Goal: Task Accomplishment & Management: Manage account settings

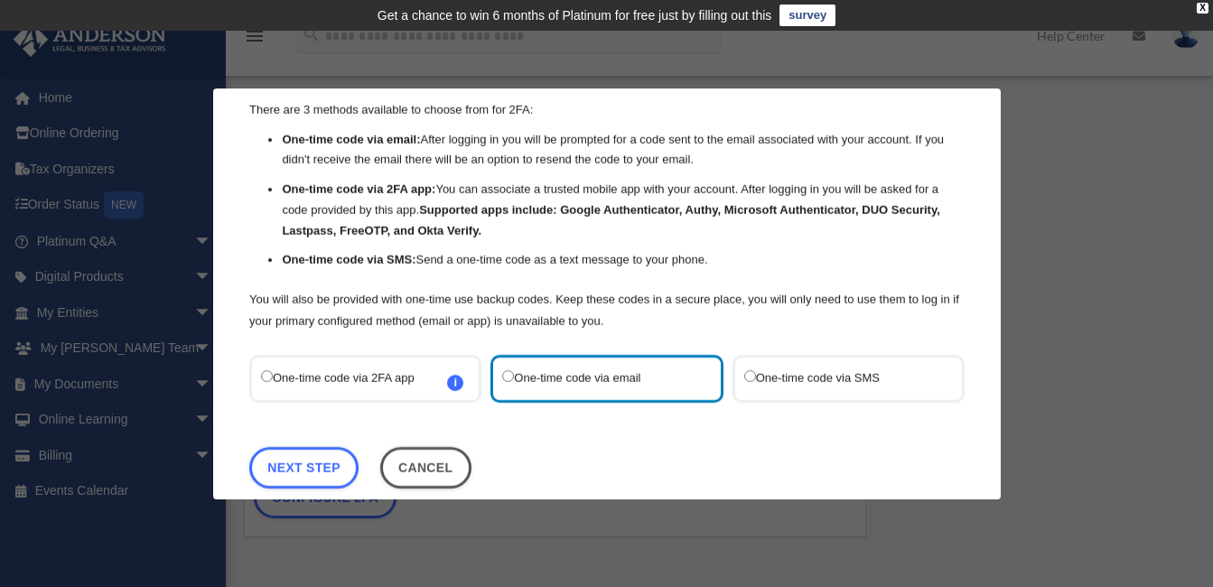
scroll to position [89, 0]
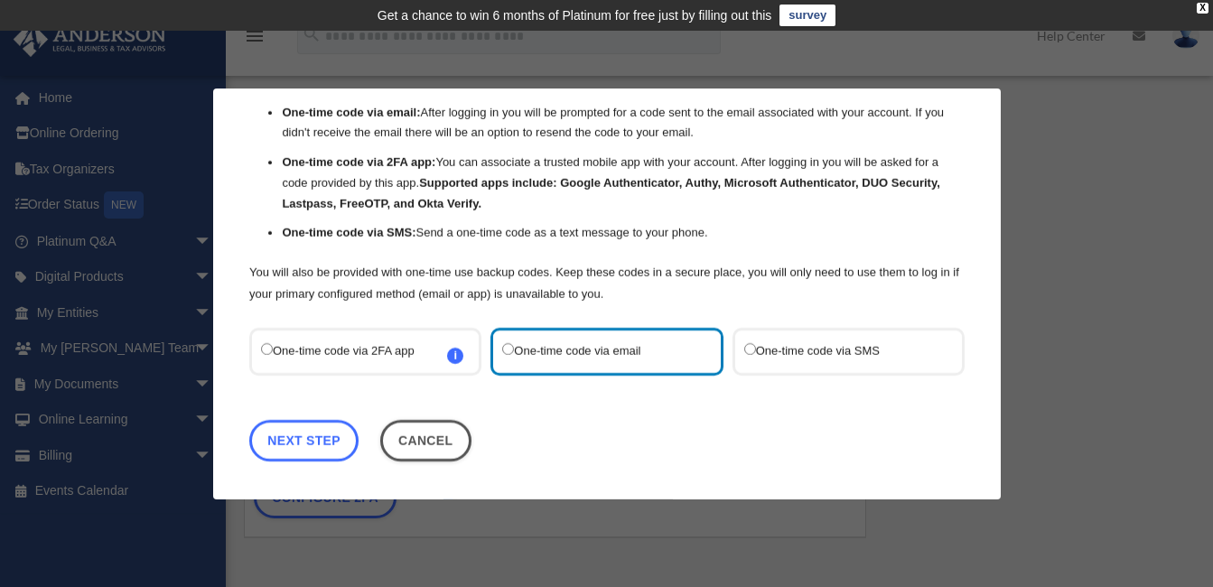
click at [307, 435] on link "Next Step" at bounding box center [303, 440] width 109 height 42
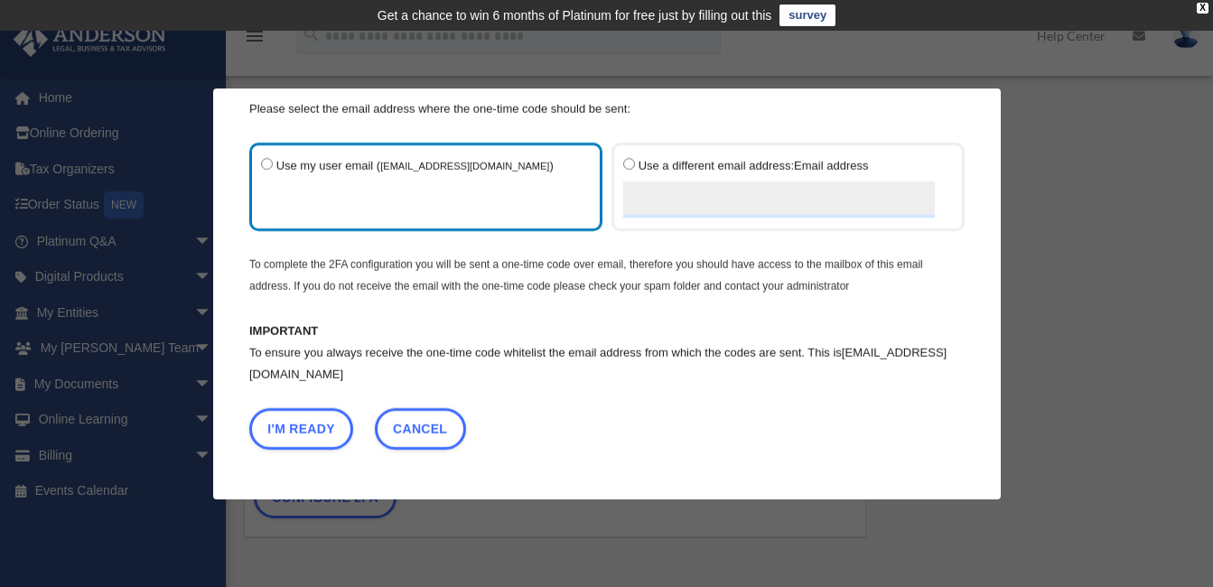
scroll to position [64, 0]
drag, startPoint x: 342, startPoint y: 468, endPoint x: 334, endPoint y: 461, distance: 10.3
drag, startPoint x: 334, startPoint y: 461, endPoint x: 264, endPoint y: 475, distance: 71.7
click at [264, 475] on div "Are you sure? Any unsaved changes will be lost! Yes No Choose the 2FA method Th…" at bounding box center [606, 293] width 787 height 411
click at [297, 427] on button "I'm Ready" at bounding box center [301, 428] width 104 height 42
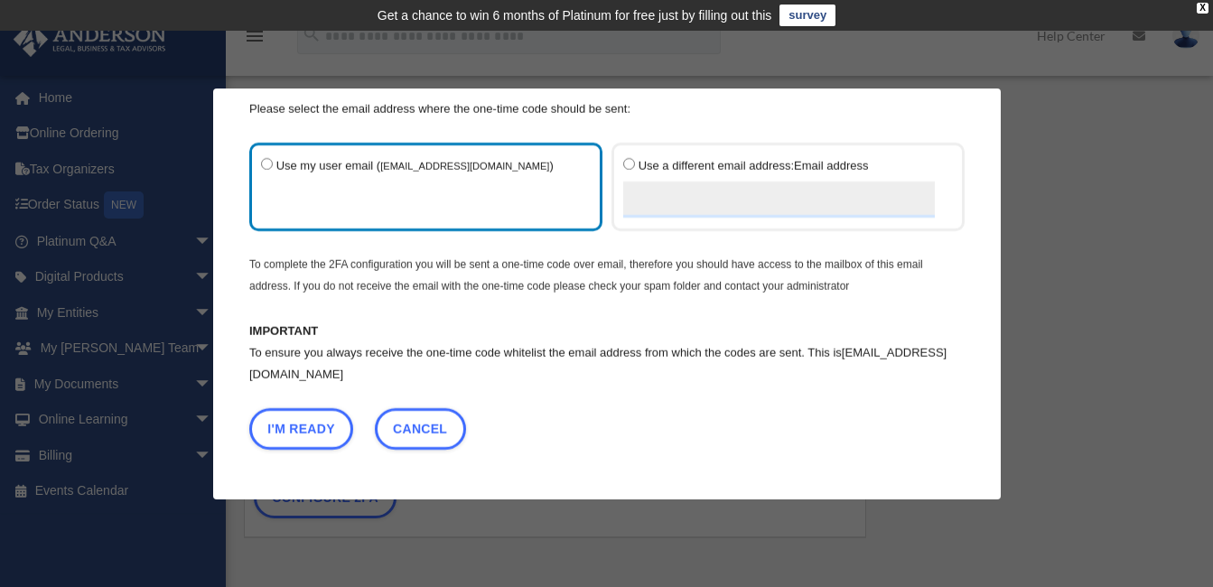
scroll to position [0, 0]
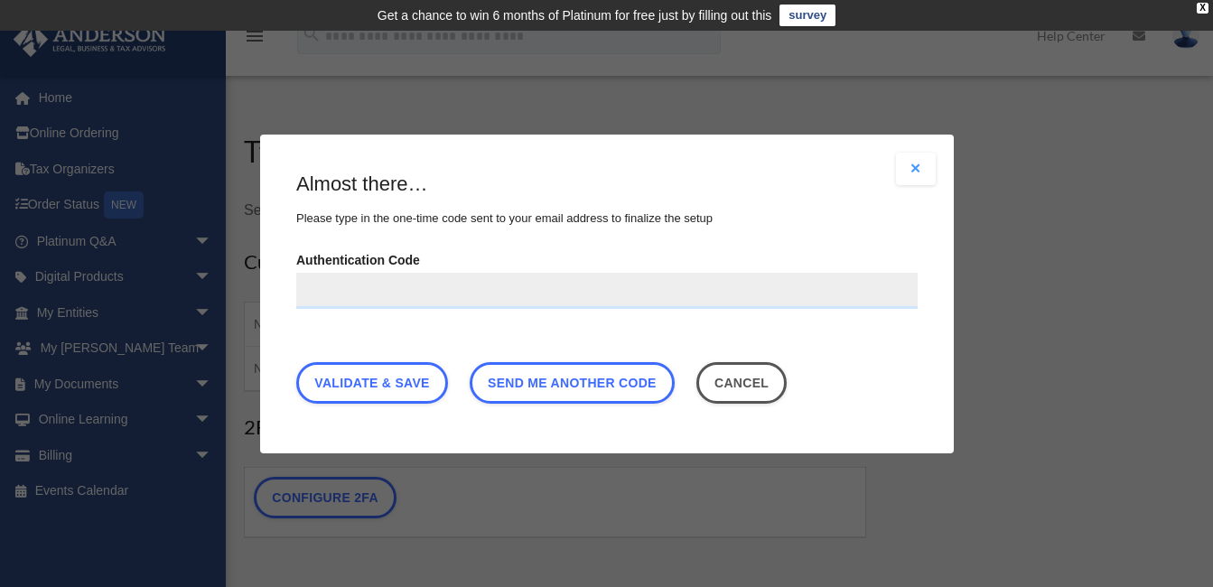
click at [297, 427] on div "Are you sure? Any unsaved changes will be lost! Yes No Choose the 2FA method Th…" at bounding box center [606, 294] width 693 height 319
paste input "**********"
type input "**********"
click at [379, 374] on link "Validate & Save" at bounding box center [372, 382] width 152 height 42
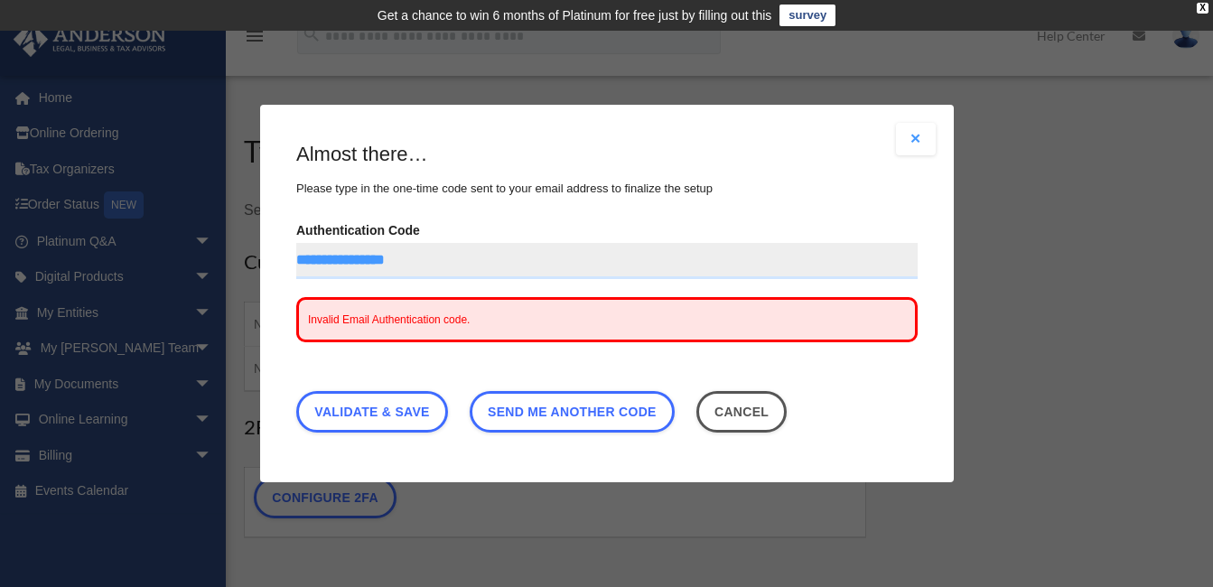
drag, startPoint x: 453, startPoint y: 252, endPoint x: 461, endPoint y: 257, distance: 9.8
click at [461, 257] on input "**********" at bounding box center [606, 261] width 621 height 36
click at [299, 259] on input "**********" at bounding box center [606, 261] width 621 height 36
click at [298, 261] on input "**********" at bounding box center [606, 261] width 621 height 36
click at [376, 406] on link "Validate & Save" at bounding box center [372, 412] width 152 height 42
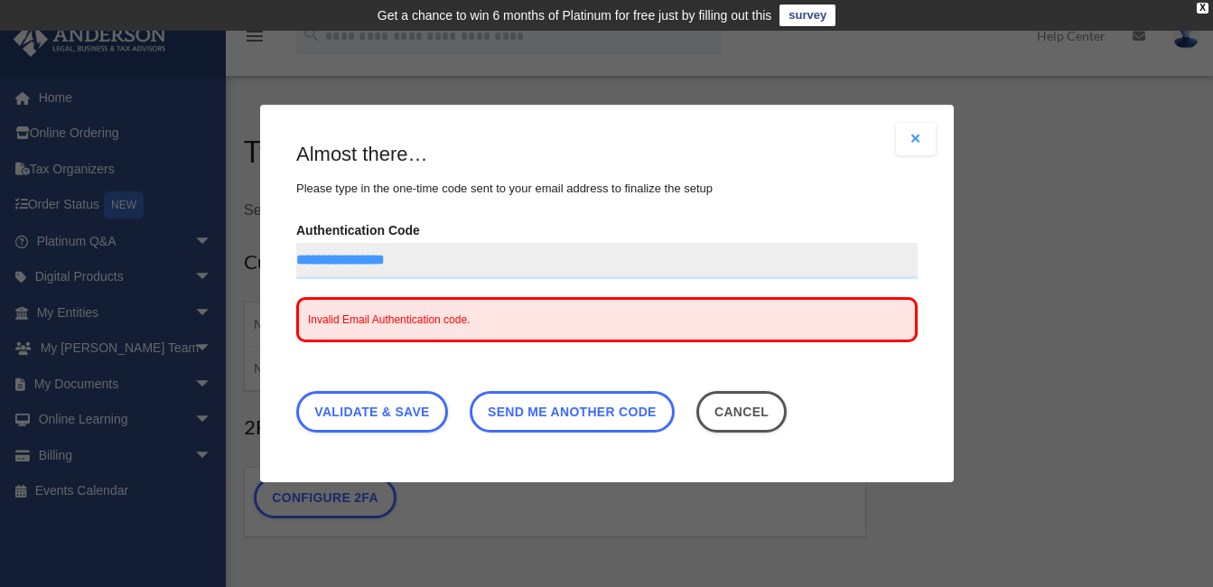
click at [577, 412] on span "Send me another code" at bounding box center [572, 412] width 169 height 14
click at [907, 122] on div "Are you sure? Any unsaved changes will be lost! Yes No Choose the 2FA method Th…" at bounding box center [606, 293] width 693 height 377
click at [909, 137] on button "Close modal" at bounding box center [916, 139] width 40 height 33
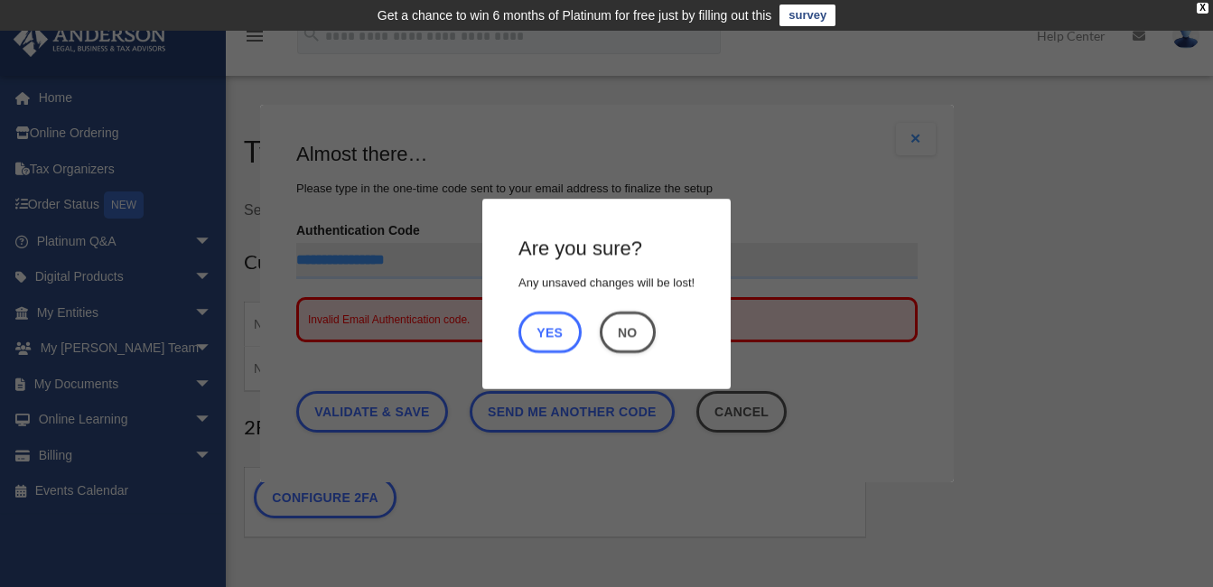
click at [552, 332] on button "Yes" at bounding box center [549, 332] width 63 height 42
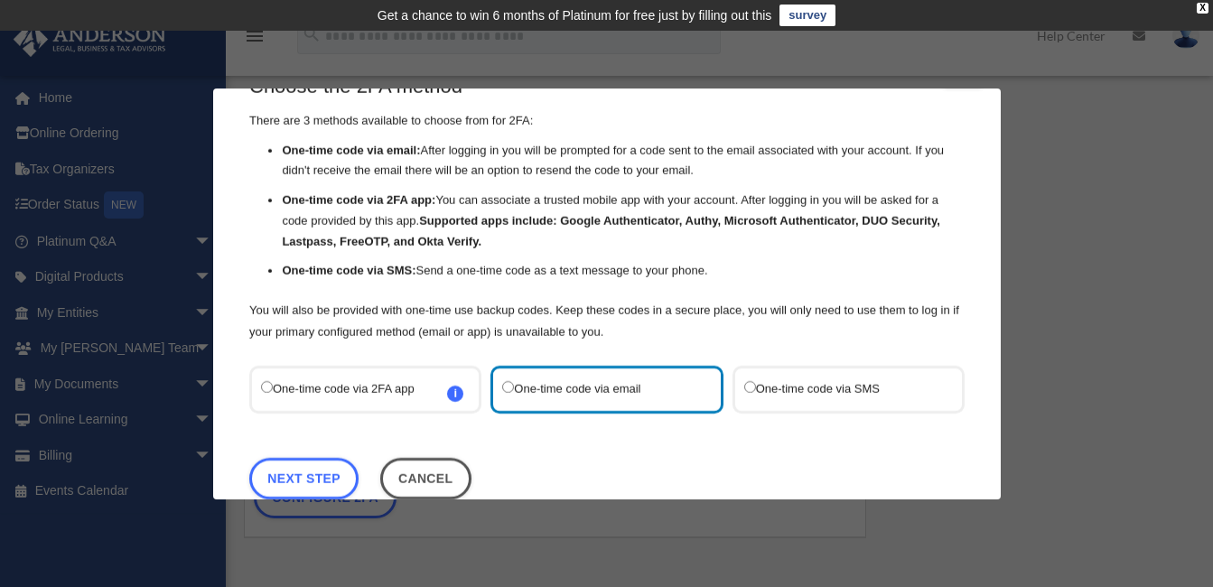
scroll to position [89, 0]
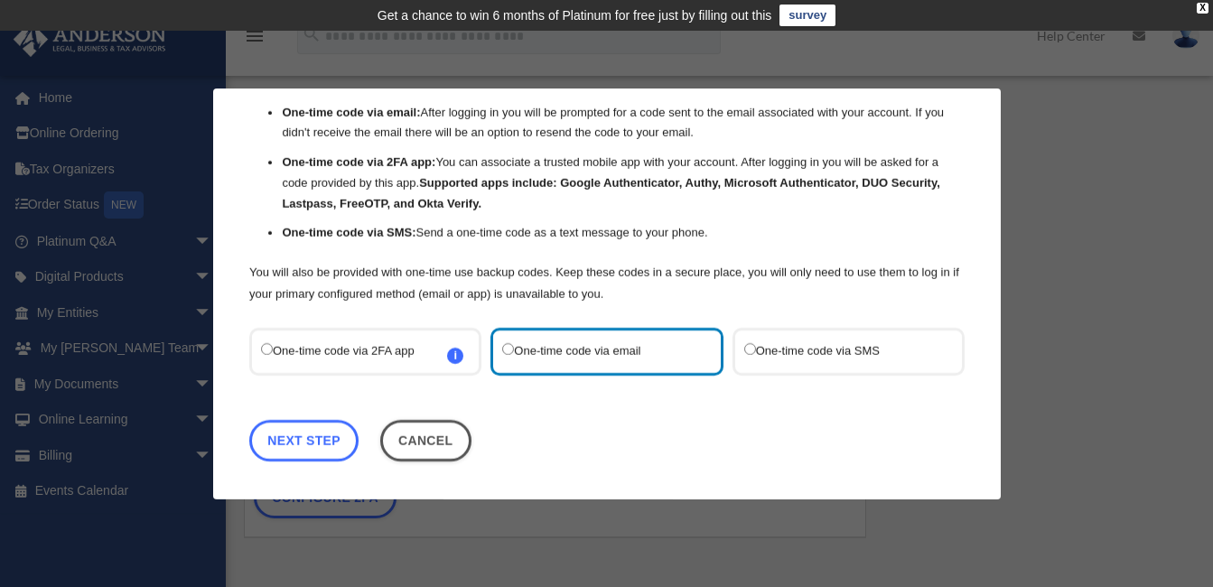
click at [332, 435] on link "Next Step" at bounding box center [303, 440] width 109 height 42
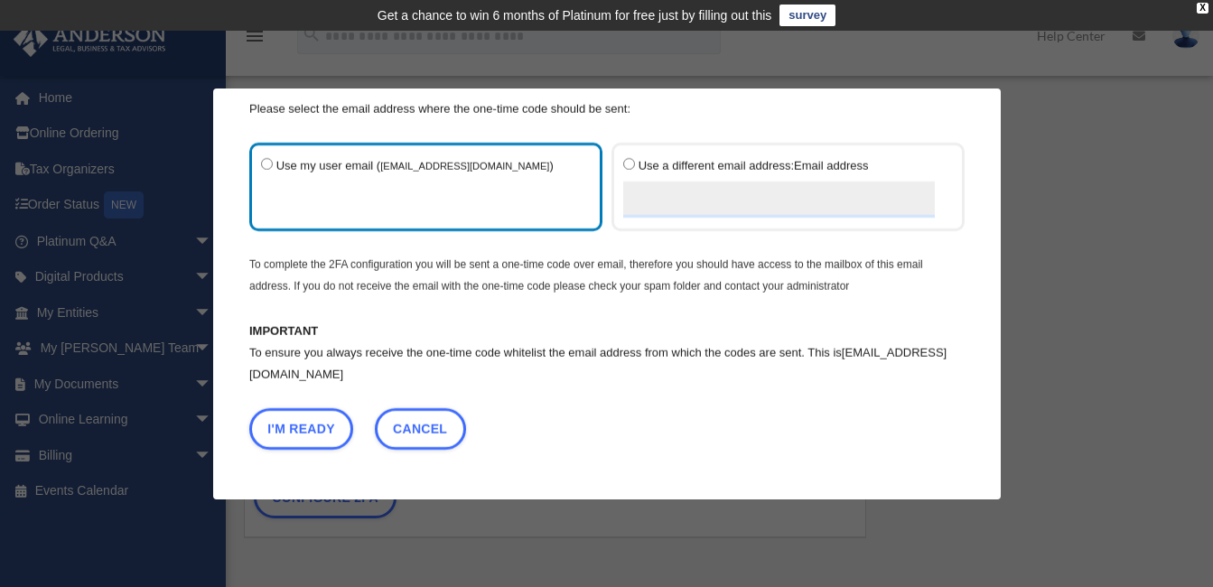
scroll to position [64, 0]
click at [298, 423] on button "I'm Ready" at bounding box center [301, 428] width 104 height 42
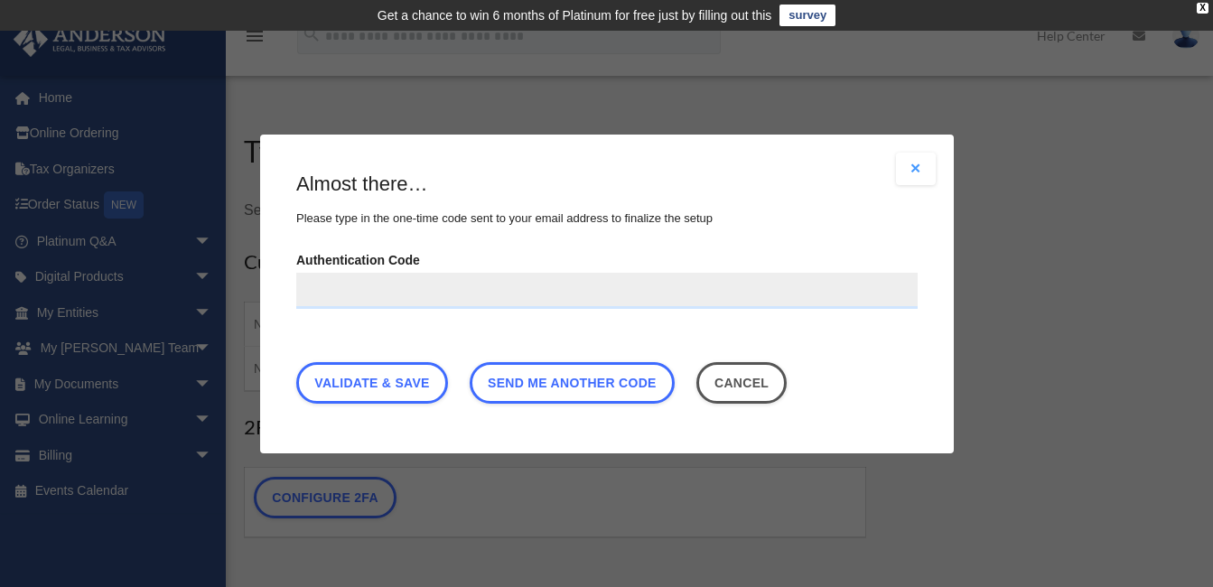
click at [332, 284] on input "Authentication Code" at bounding box center [606, 290] width 621 height 36
click at [329, 293] on input "Authentication Code" at bounding box center [606, 290] width 621 height 36
click at [323, 283] on input "Authentication Code" at bounding box center [606, 290] width 621 height 36
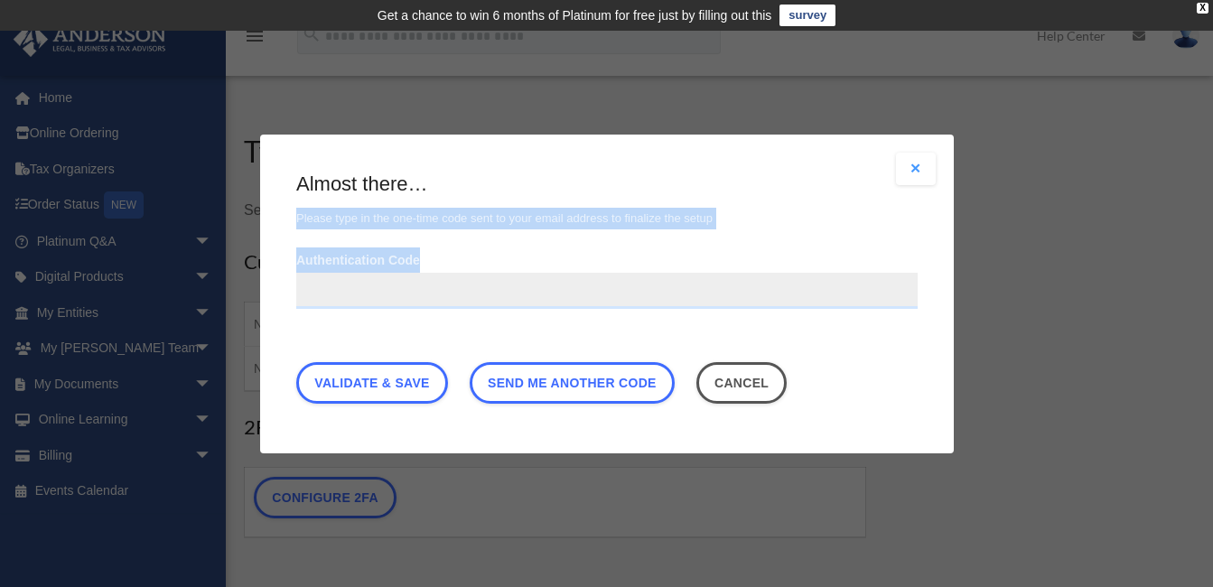
drag, startPoint x: 521, startPoint y: 334, endPoint x: 535, endPoint y: 137, distance: 197.3
click at [535, 137] on div "Are you sure? Any unsaved changes will be lost! Yes No Choose the 2FA method Th…" at bounding box center [606, 294] width 693 height 319
click at [457, 293] on input "Authentication Code" at bounding box center [606, 290] width 621 height 36
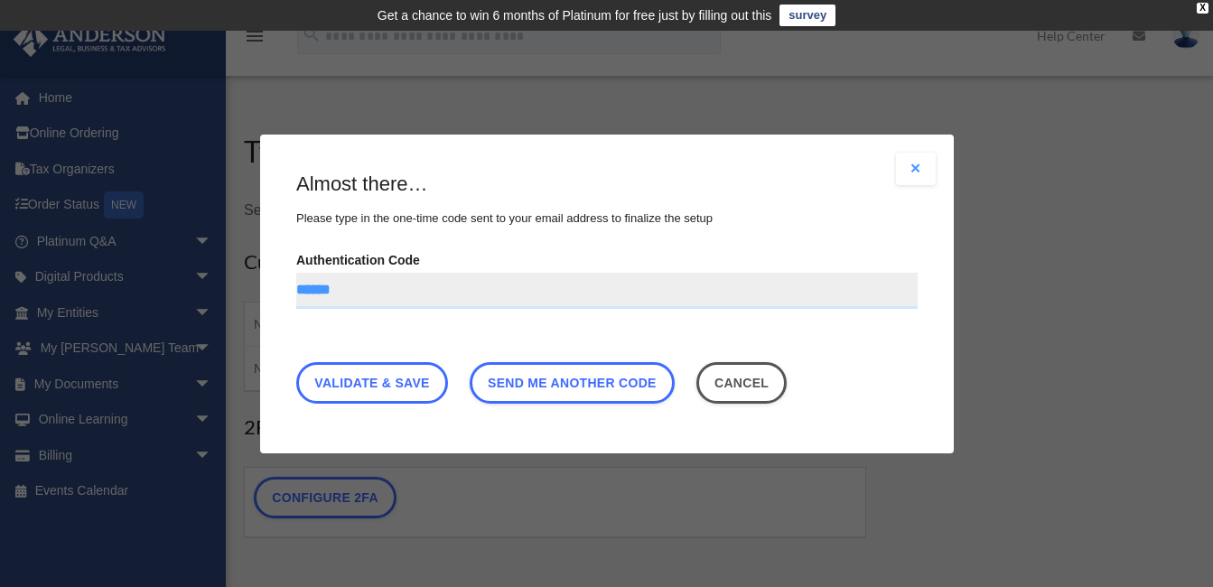
click at [374, 378] on link "Validate & Save" at bounding box center [372, 382] width 152 height 42
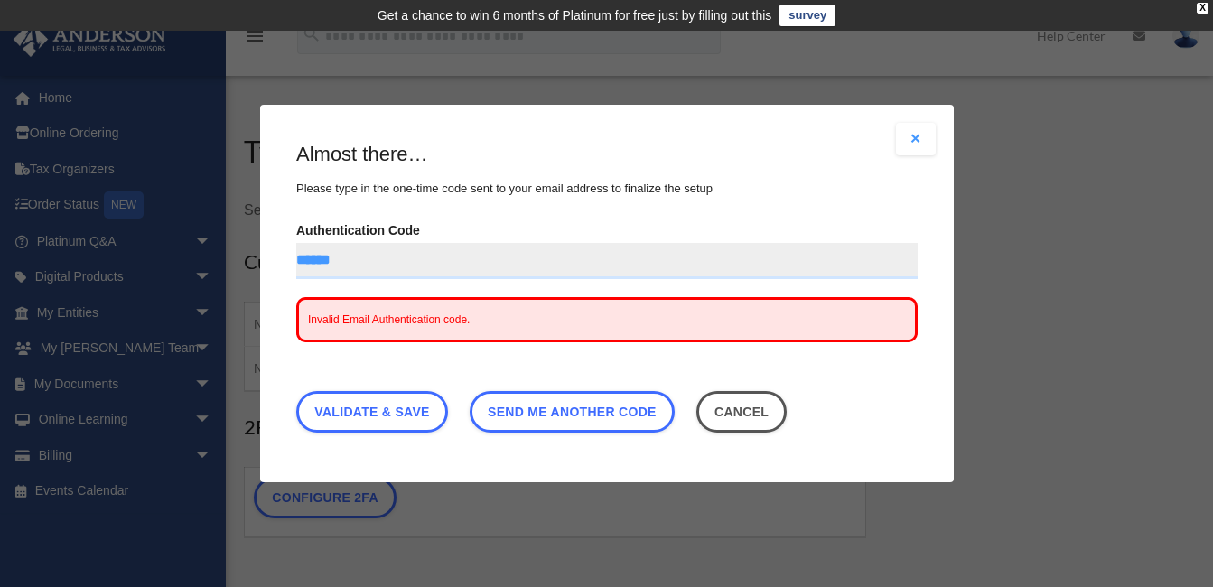
click at [345, 260] on input "******" at bounding box center [606, 261] width 621 height 36
type input "*"
click at [363, 413] on link "Validate & Save" at bounding box center [372, 412] width 152 height 42
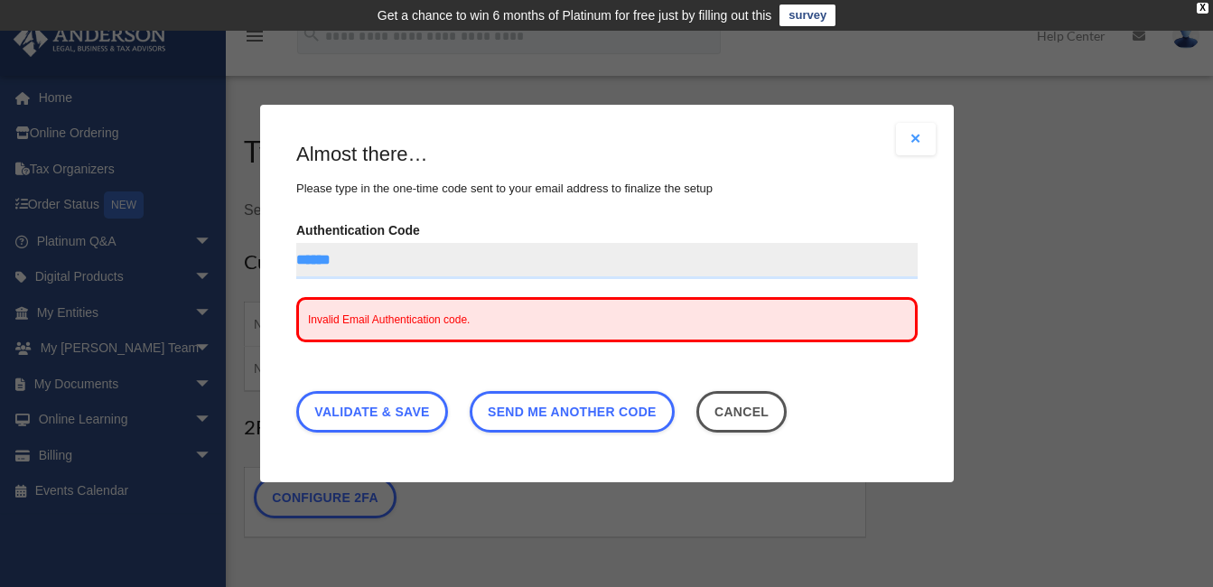
click at [368, 259] on input "******" at bounding box center [606, 261] width 621 height 36
type input "*"
click at [363, 259] on input "Authentication Code" at bounding box center [606, 261] width 621 height 36
type input "******"
click at [363, 412] on link "Validate & Save" at bounding box center [372, 412] width 152 height 42
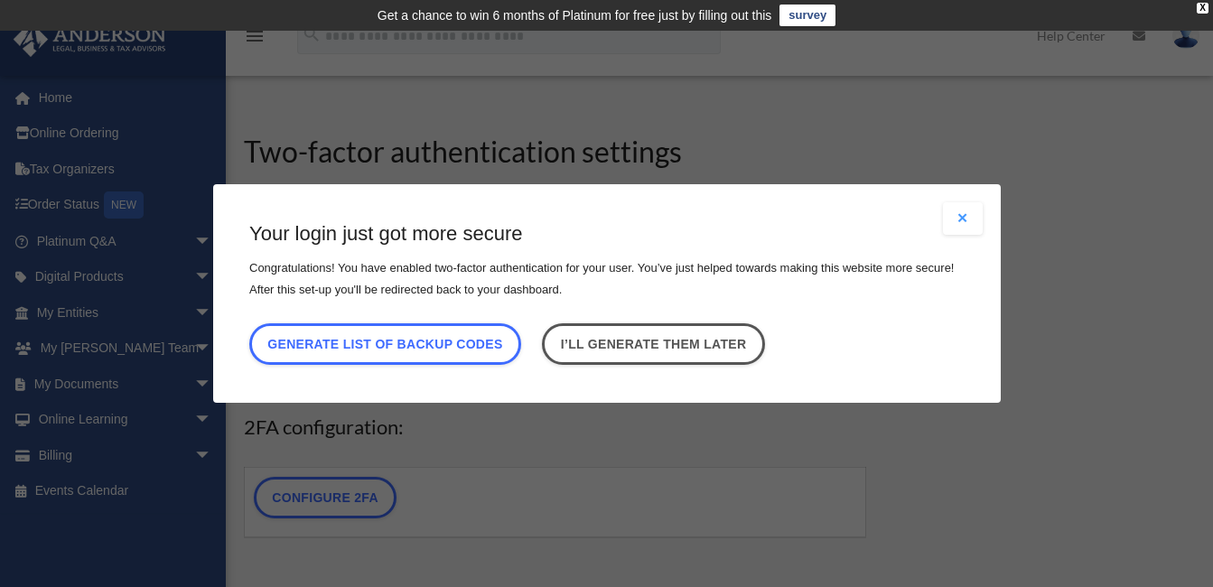
drag, startPoint x: 567, startPoint y: 310, endPoint x: 479, endPoint y: 386, distance: 116.5
click at [479, 386] on div "Are you sure? Any unsaved changes will be lost! Yes No Choose the 2FA method Th…" at bounding box center [606, 293] width 787 height 219
click at [451, 384] on div "Are you sure? Any unsaved changes will be lost! Yes No Choose the 2FA method Th…" at bounding box center [606, 293] width 787 height 219
click at [682, 338] on link "I’ll generate them later" at bounding box center [653, 344] width 222 height 42
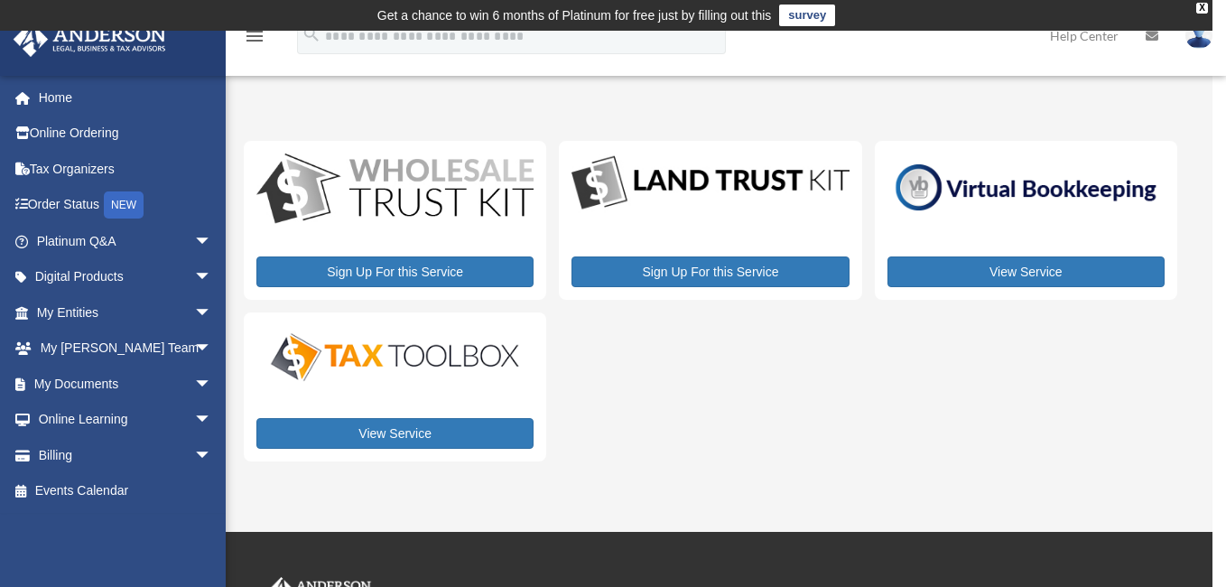
click at [194, 237] on span "arrow_drop_down" at bounding box center [212, 241] width 36 height 37
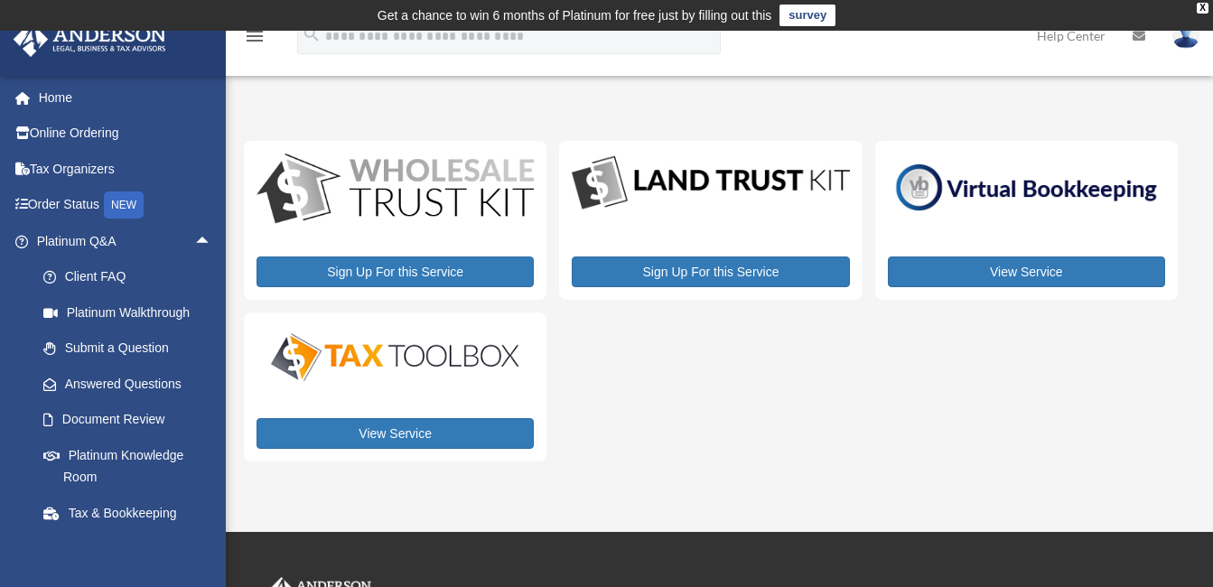
click at [95, 451] on link "Platinum Knowledge Room" at bounding box center [132, 466] width 214 height 58
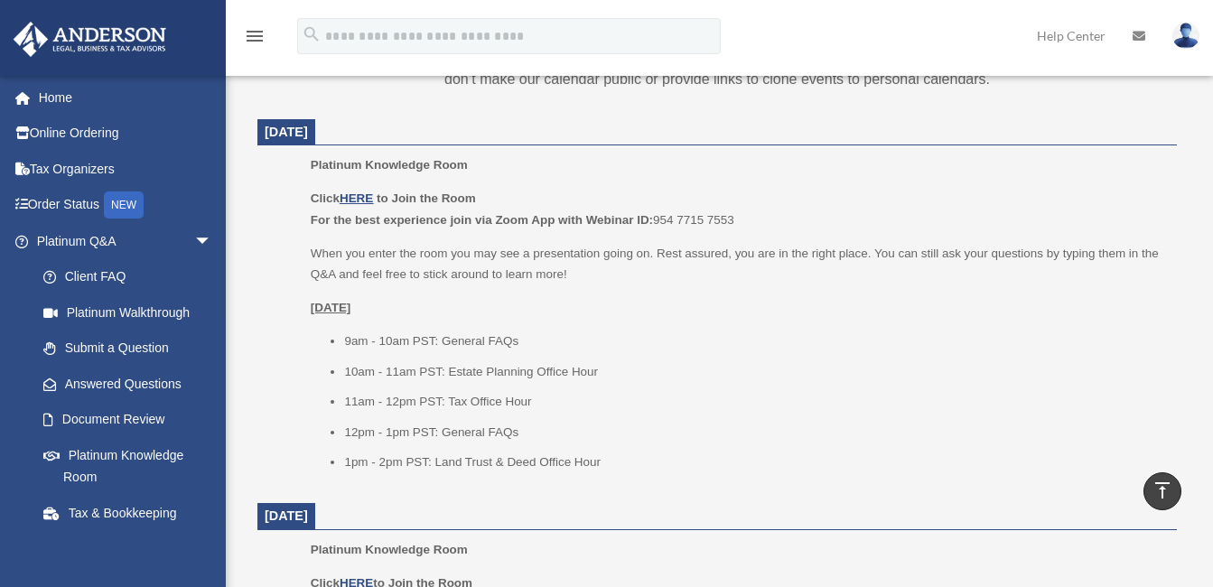
scroll to position [754, 0]
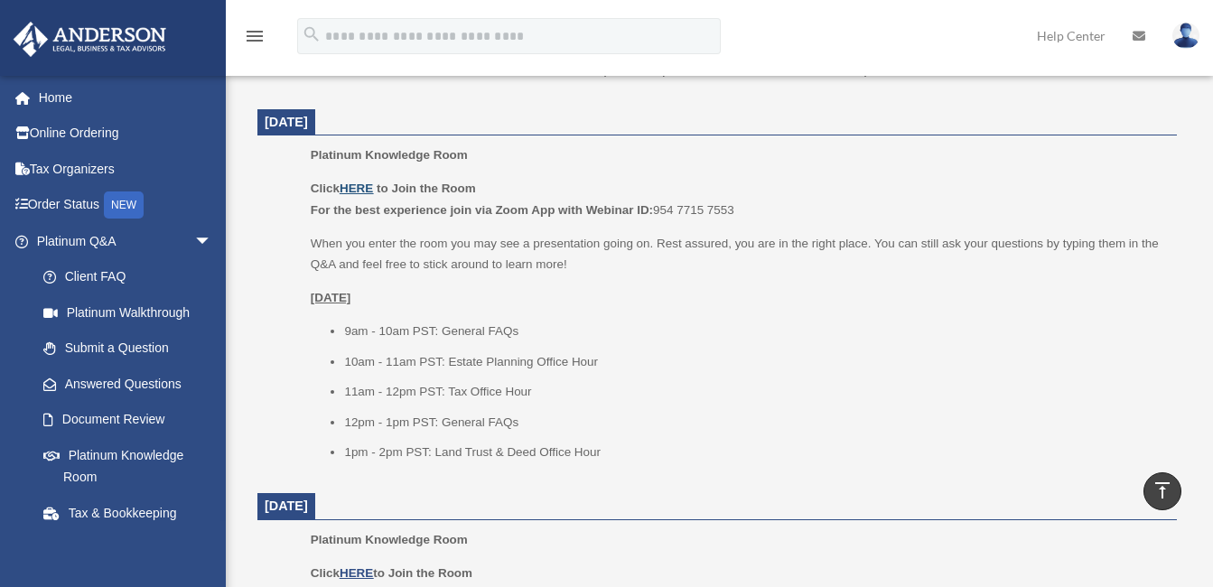
click at [358, 187] on u "HERE" at bounding box center [356, 188] width 33 height 14
